Goal: Transaction & Acquisition: Purchase product/service

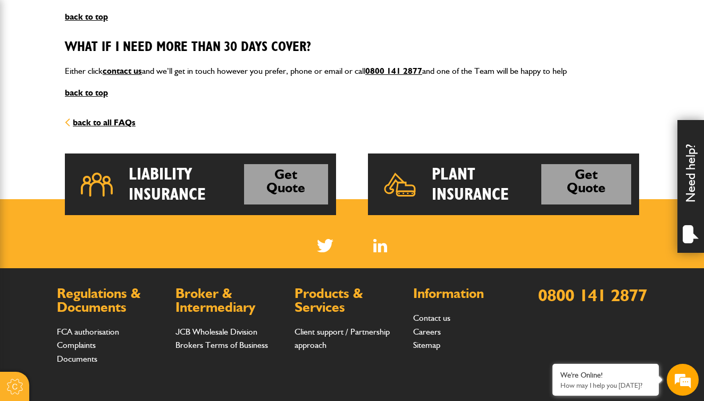
scroll to position [1583, 0]
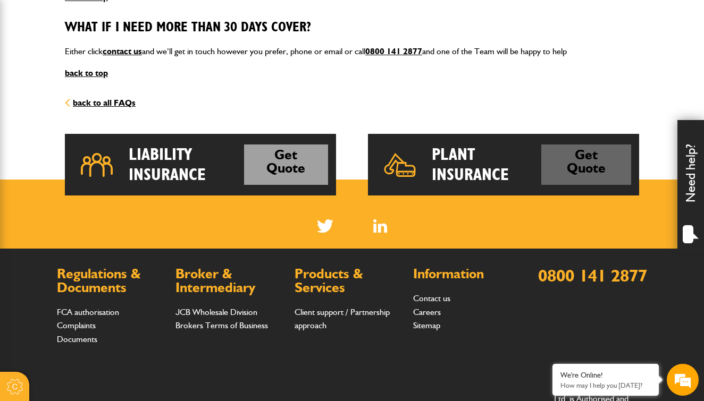
click at [559, 145] on link "Get Quote" at bounding box center [586, 165] width 90 height 41
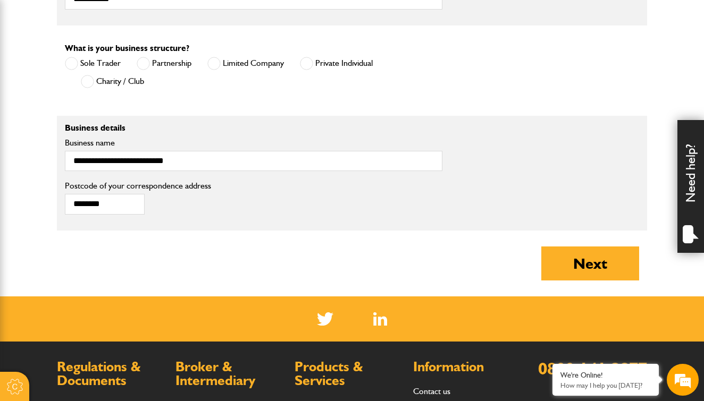
scroll to position [750, 0]
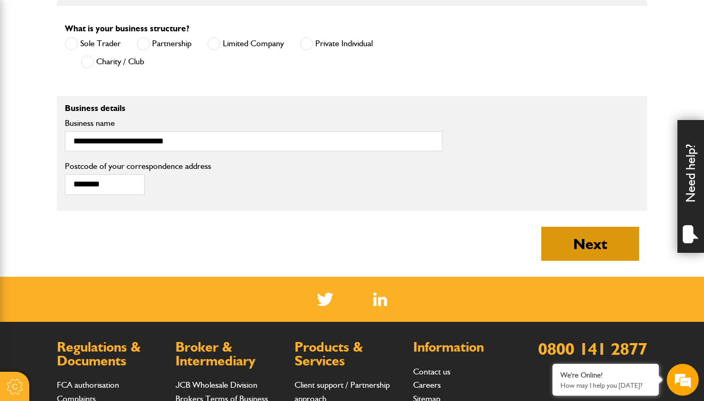
click at [563, 234] on button "Next" at bounding box center [590, 244] width 98 height 34
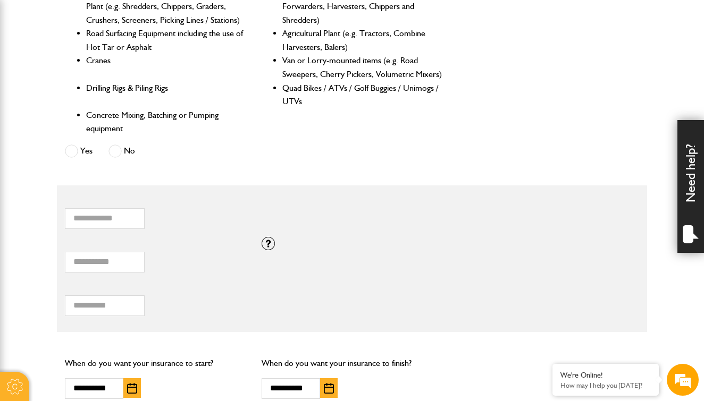
scroll to position [562, 0]
drag, startPoint x: 103, startPoint y: 252, endPoint x: 45, endPoint y: 252, distance: 58.5
click at [45, 252] on body "Cookie Options You can control which cookies we use with the form below. Please…" at bounding box center [352, 106] width 704 height 1337
type input "*****"
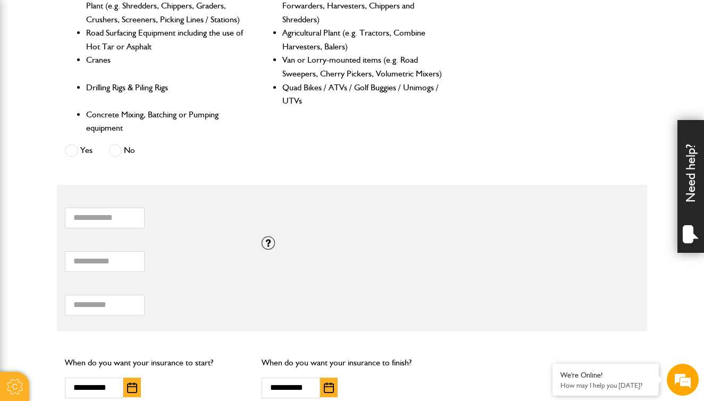
click at [165, 294] on div "*** Total hiring fees Please enter a minimum value of 25 for total hiring fees." at bounding box center [155, 299] width 181 height 33
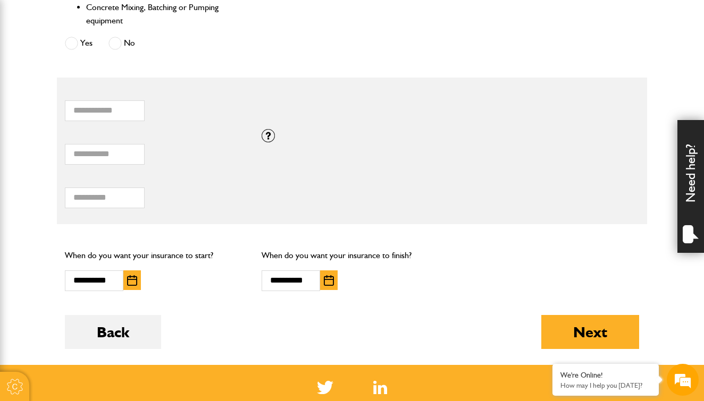
scroll to position [670, 0]
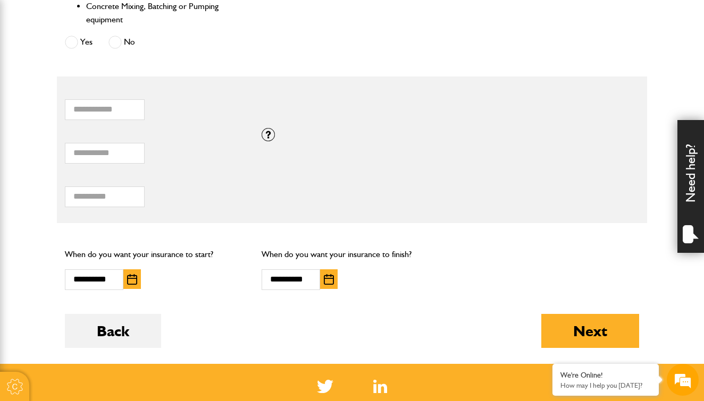
click at [335, 273] on button "button" at bounding box center [329, 280] width 18 height 20
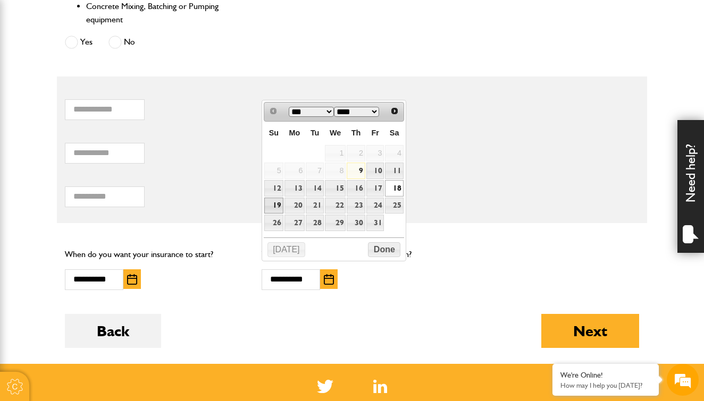
click at [272, 202] on link "19" at bounding box center [273, 206] width 19 height 16
type input "**********"
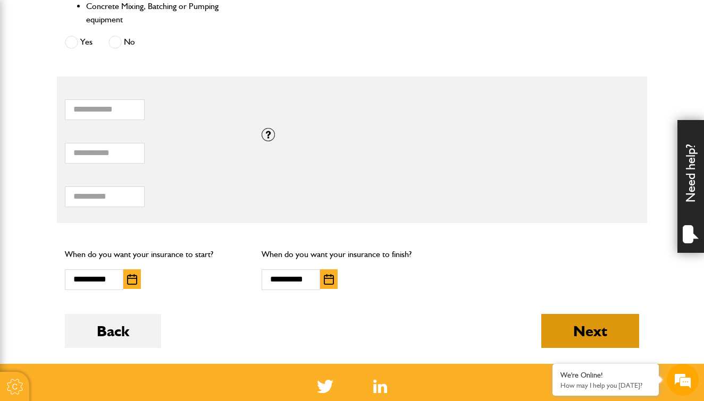
click at [548, 317] on button "Next" at bounding box center [590, 331] width 98 height 34
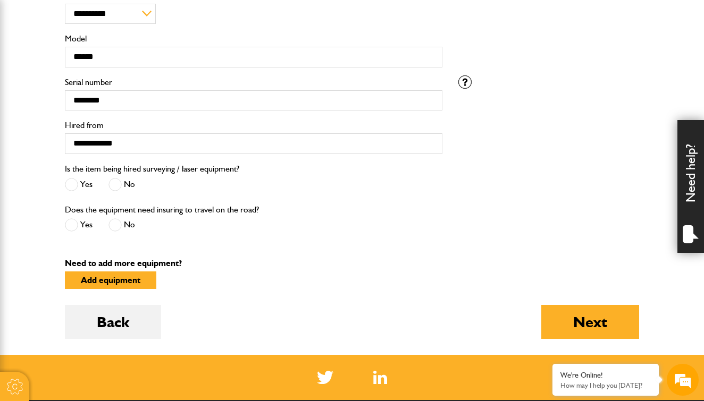
scroll to position [383, 0]
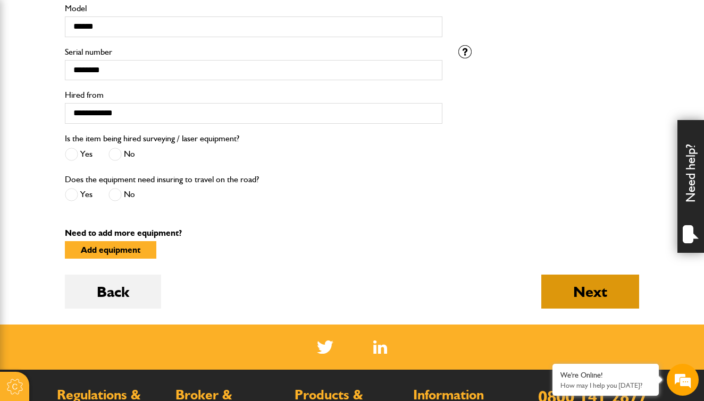
click at [586, 289] on button "Next" at bounding box center [590, 292] width 98 height 34
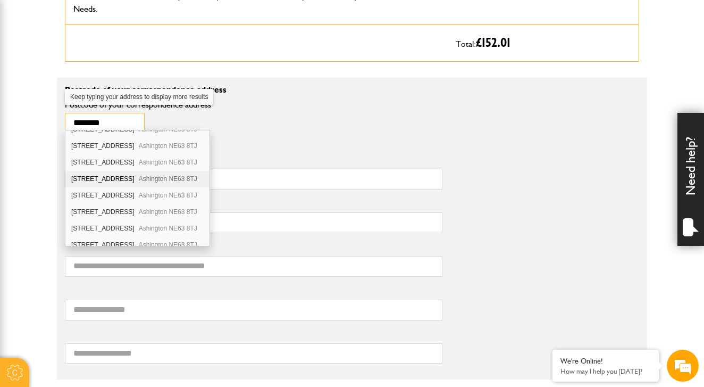
scroll to position [208, 0]
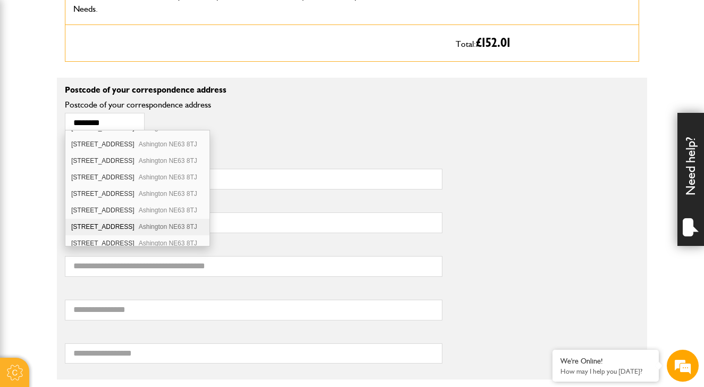
click at [96, 221] on div "27 Rothbury Drive Ashington NE63 8TJ" at bounding box center [137, 227] width 144 height 16
type input "********"
type input "**********"
type input "*********"
type input "**********"
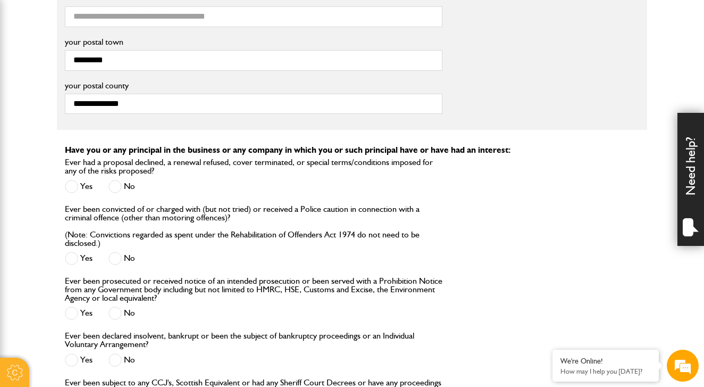
scroll to position [936, 0]
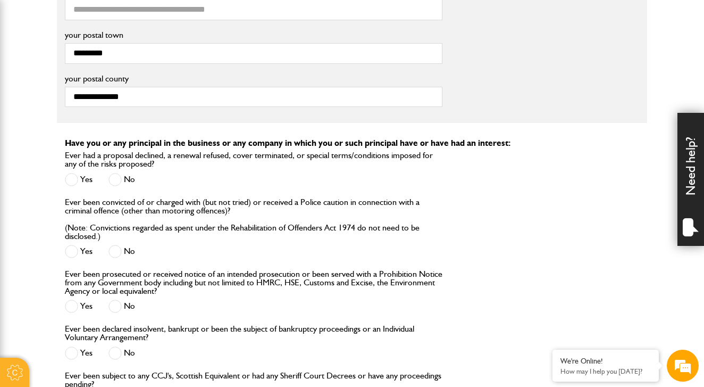
click at [114, 173] on span at bounding box center [114, 179] width 13 height 13
click at [115, 248] on span at bounding box center [114, 251] width 13 height 13
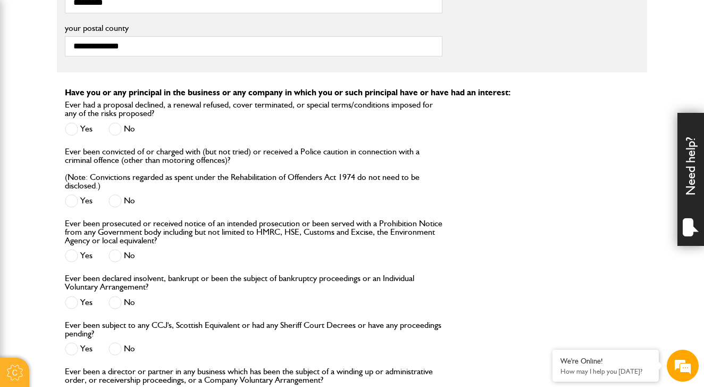
scroll to position [1008, 0]
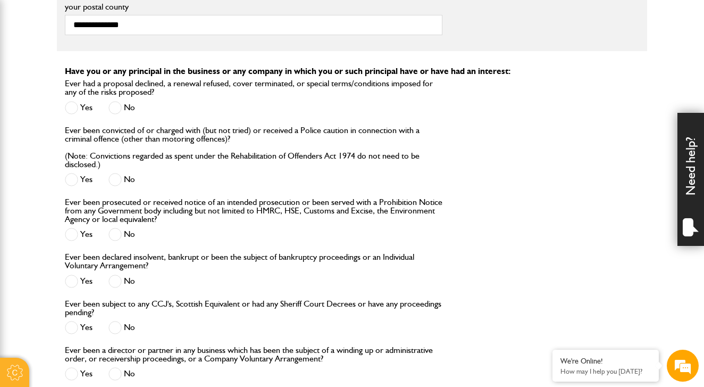
click at [113, 232] on span at bounding box center [114, 234] width 13 height 13
click at [113, 275] on span at bounding box center [114, 280] width 13 height 13
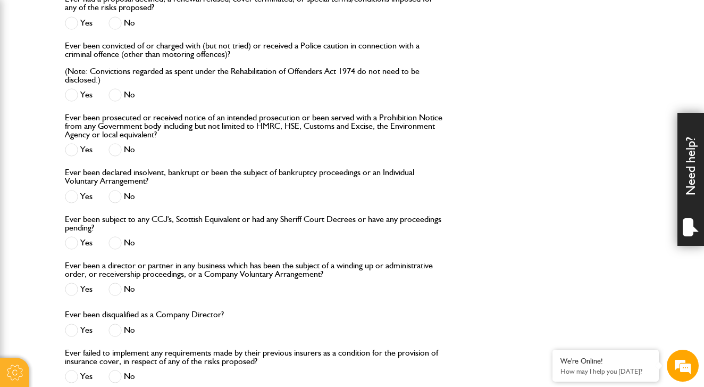
scroll to position [1124, 0]
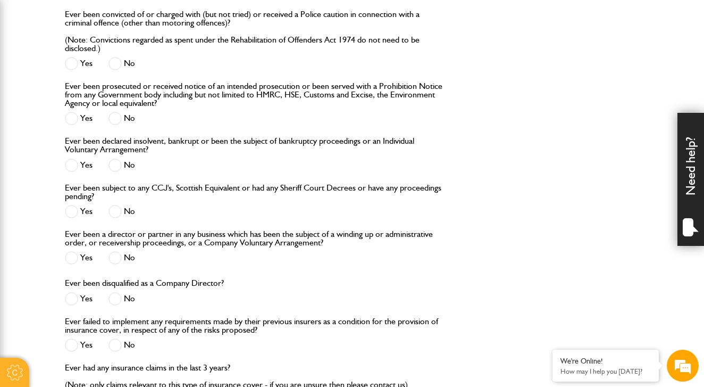
click at [113, 212] on span at bounding box center [114, 211] width 13 height 13
click at [116, 250] on div "No" at bounding box center [121, 259] width 27 height 18
click at [116, 252] on span at bounding box center [114, 257] width 13 height 13
click at [118, 292] on span at bounding box center [114, 298] width 13 height 13
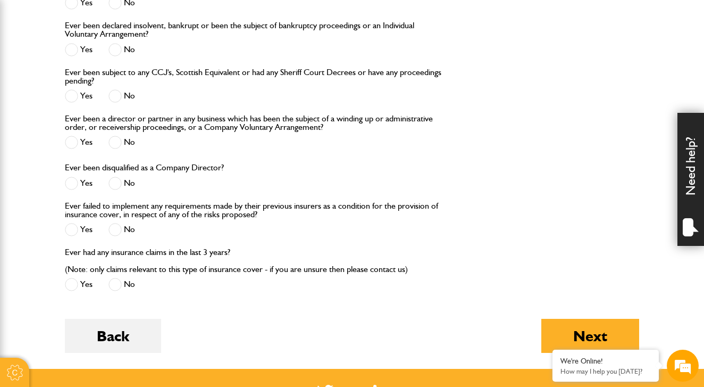
scroll to position [1361, 0]
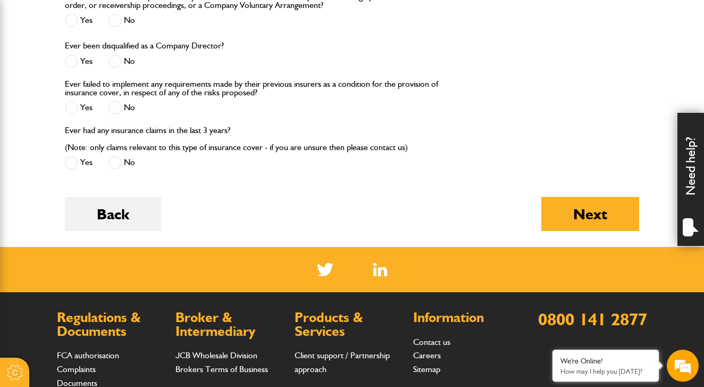
click at [116, 104] on span at bounding box center [114, 107] width 13 height 13
click at [116, 163] on span at bounding box center [114, 162] width 13 height 13
click at [590, 207] on button "Next" at bounding box center [590, 214] width 98 height 34
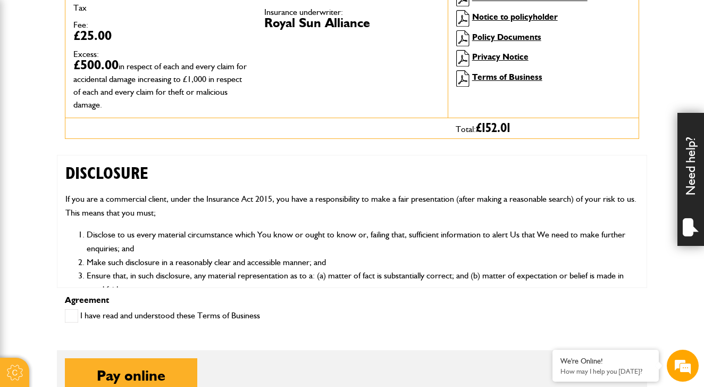
scroll to position [495, 0]
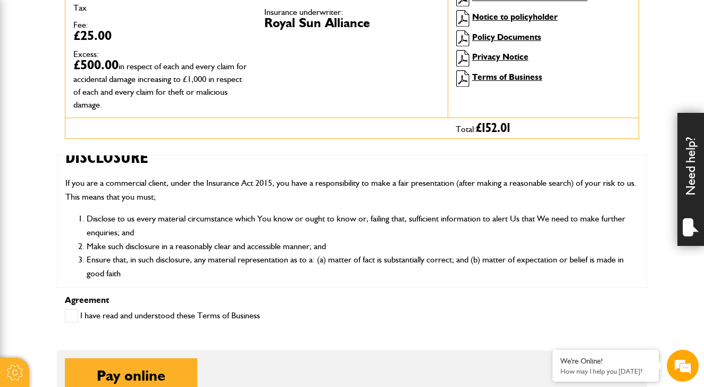
click at [76, 313] on span at bounding box center [71, 315] width 13 height 13
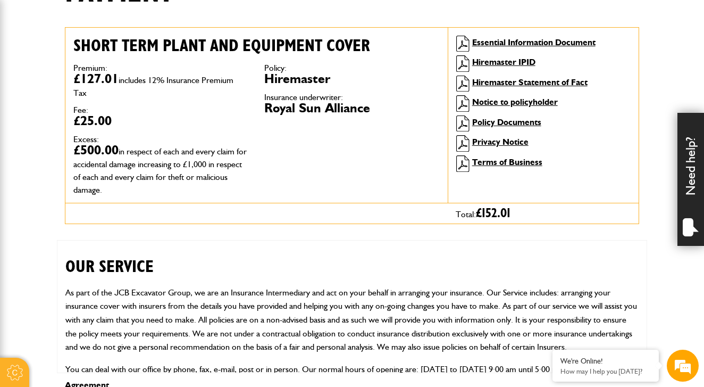
scroll to position [0, 0]
click at [503, 43] on link "Essential Information Document" at bounding box center [533, 42] width 123 height 10
click at [494, 123] on link "Policy Documents" at bounding box center [506, 122] width 69 height 10
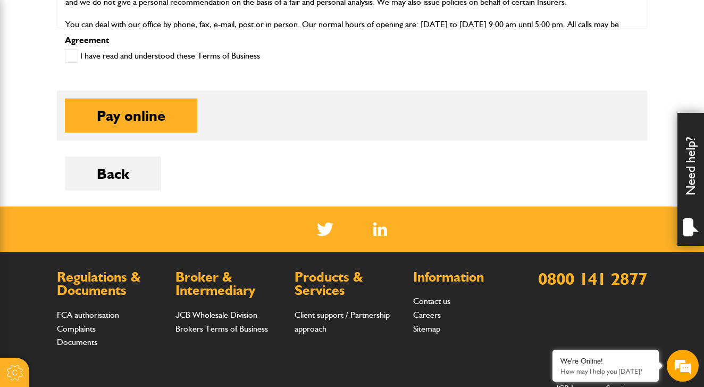
scroll to position [639, 0]
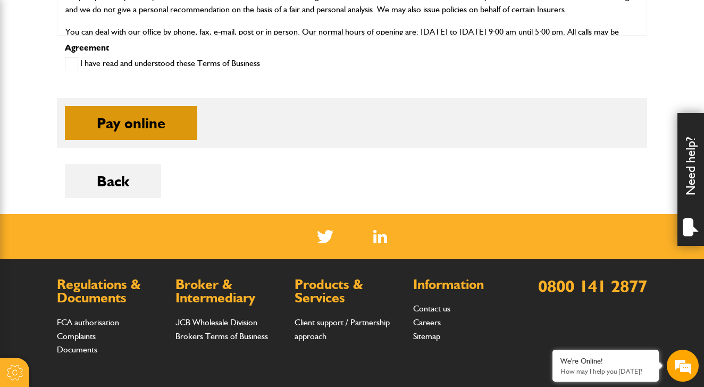
click at [158, 122] on button "Pay online" at bounding box center [131, 123] width 132 height 34
